Goal: Information Seeking & Learning: Find contact information

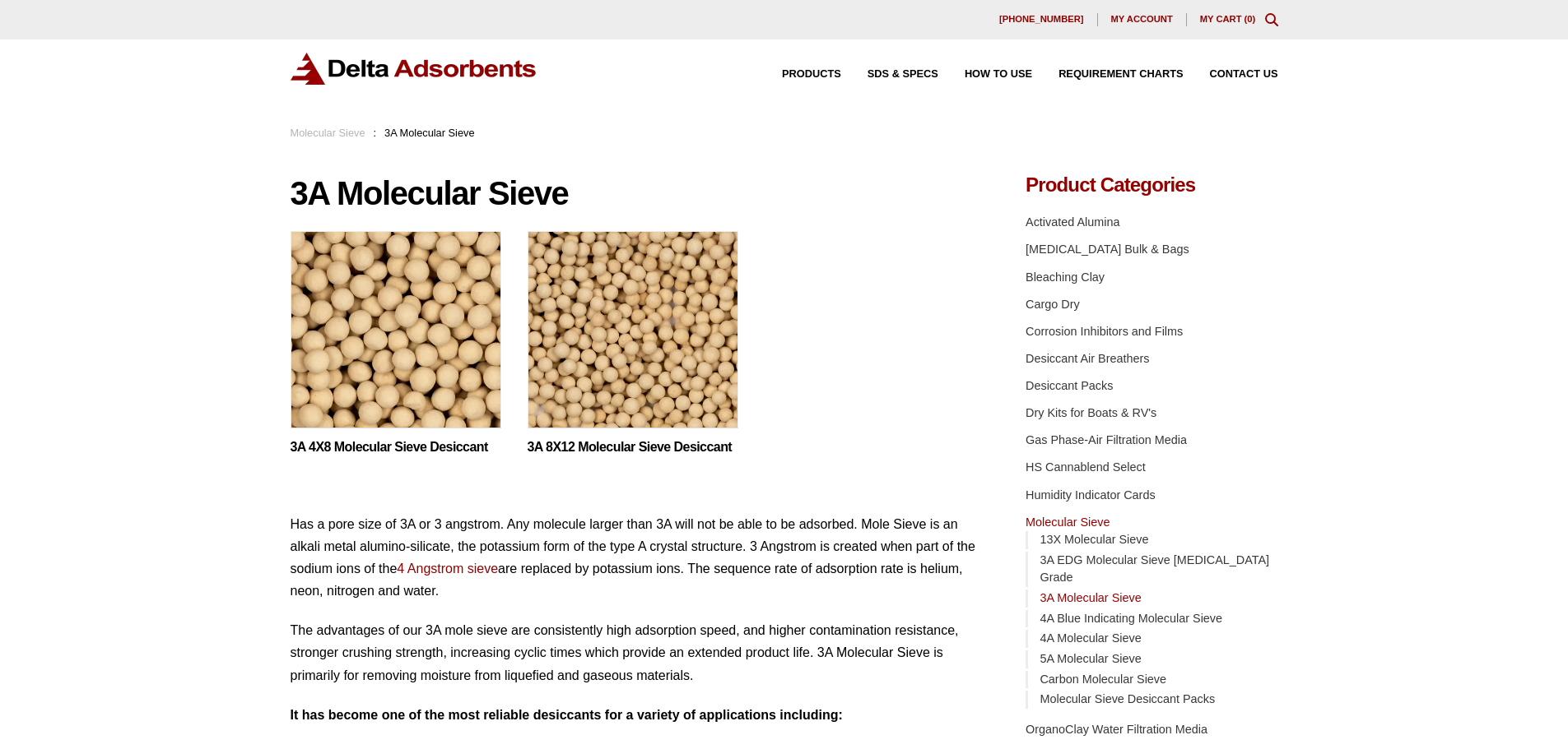
drag, startPoint x: 604, startPoint y: 65, endPoint x: 455, endPoint y: 66, distance: 149.0
click at [455, 66] on div "Products SDS & SPECS How to Use Requirement Charts Contact Us" at bounding box center [784, 68] width 988 height 32
click at [1235, 74] on span "Contact Us" at bounding box center [1243, 74] width 68 height 10
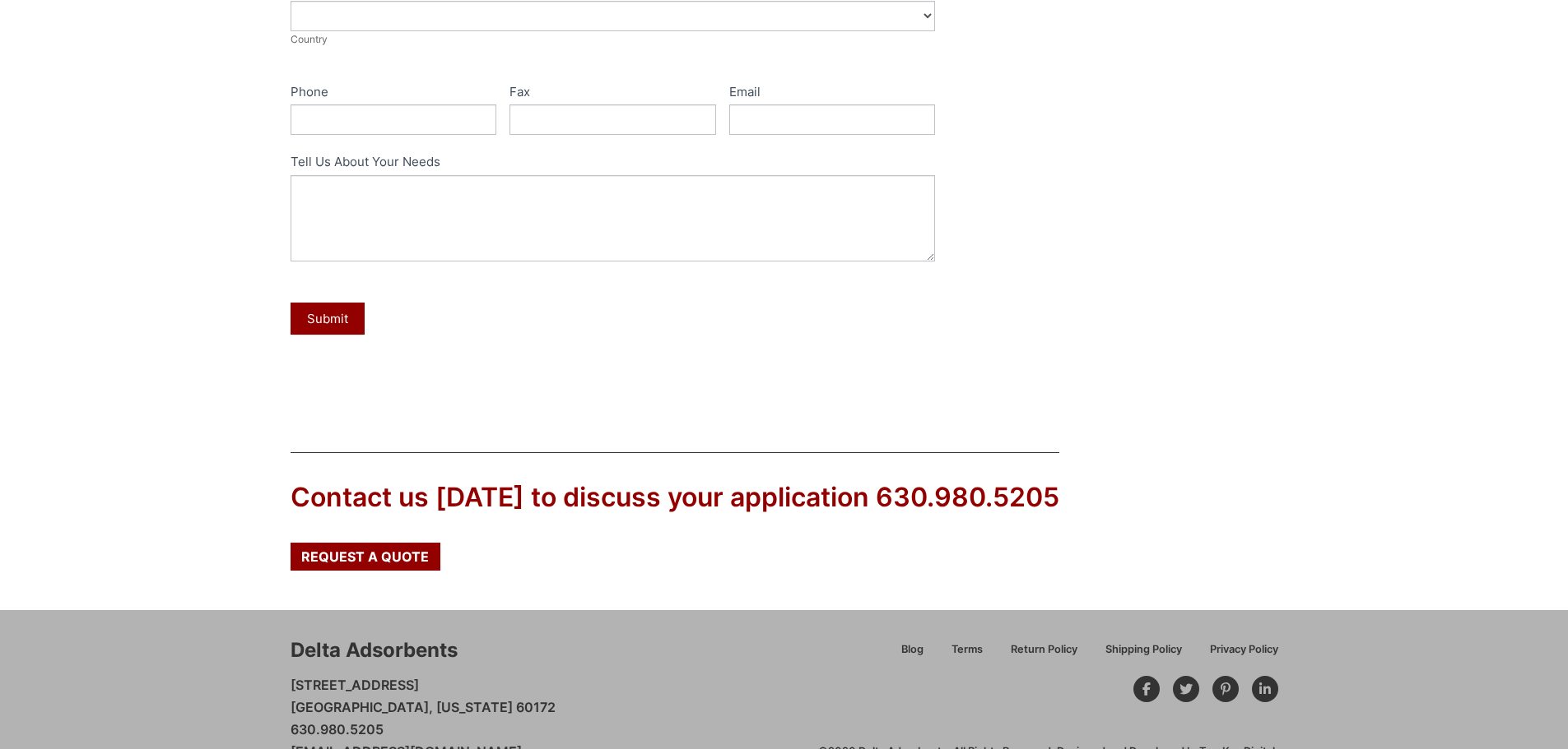
scroll to position [662, 0]
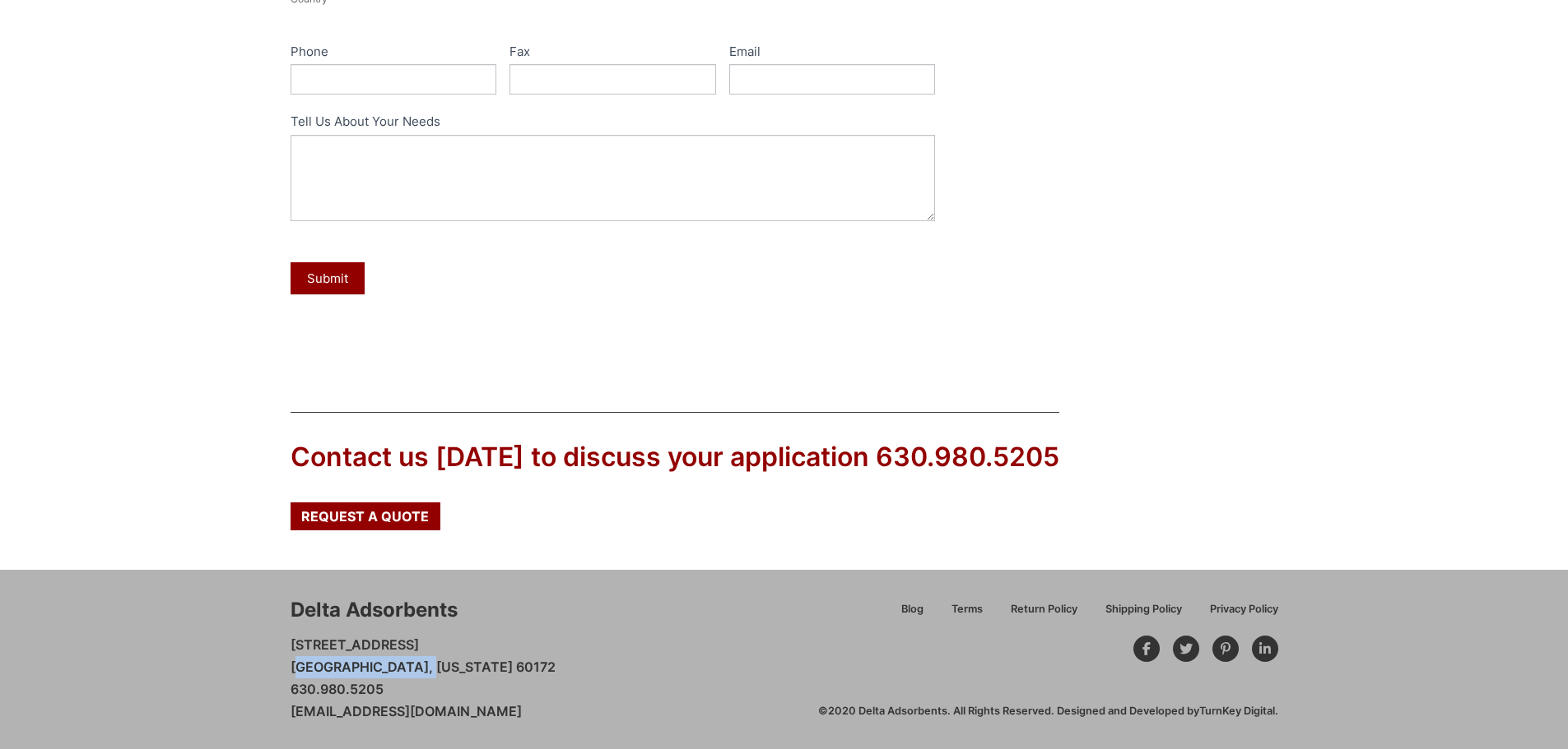
drag, startPoint x: 289, startPoint y: 667, endPoint x: 386, endPoint y: 669, distance: 97.0
click at [386, 669] on p "[STREET_ADDRESS][US_STATE] 630.980.5205 [EMAIL_ADDRESS][DOMAIN_NAME]" at bounding box center [423, 679] width 265 height 90
copy p "[GEOGRAPHIC_DATA], [US_STATE]"
